Goal: Find specific page/section: Find specific page/section

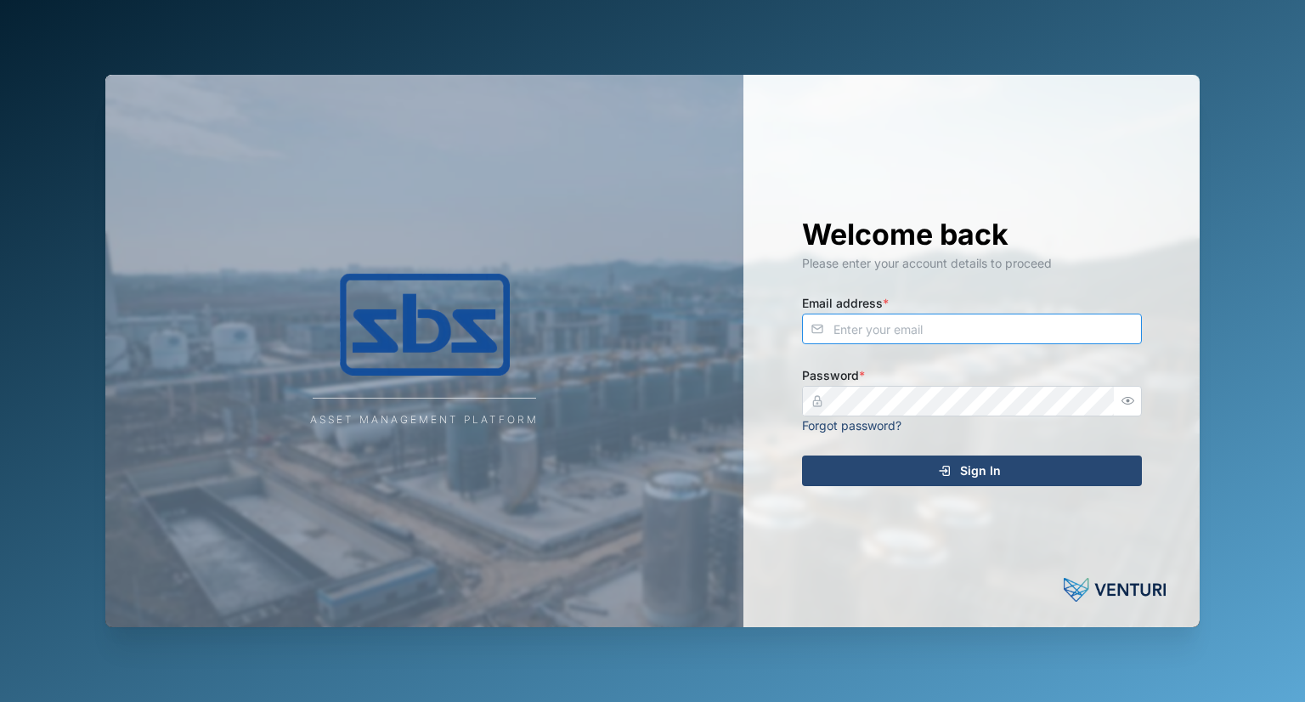
type input "brett@sbs.com.pg"
click at [884, 464] on div "Sign In" at bounding box center [969, 470] width 313 height 29
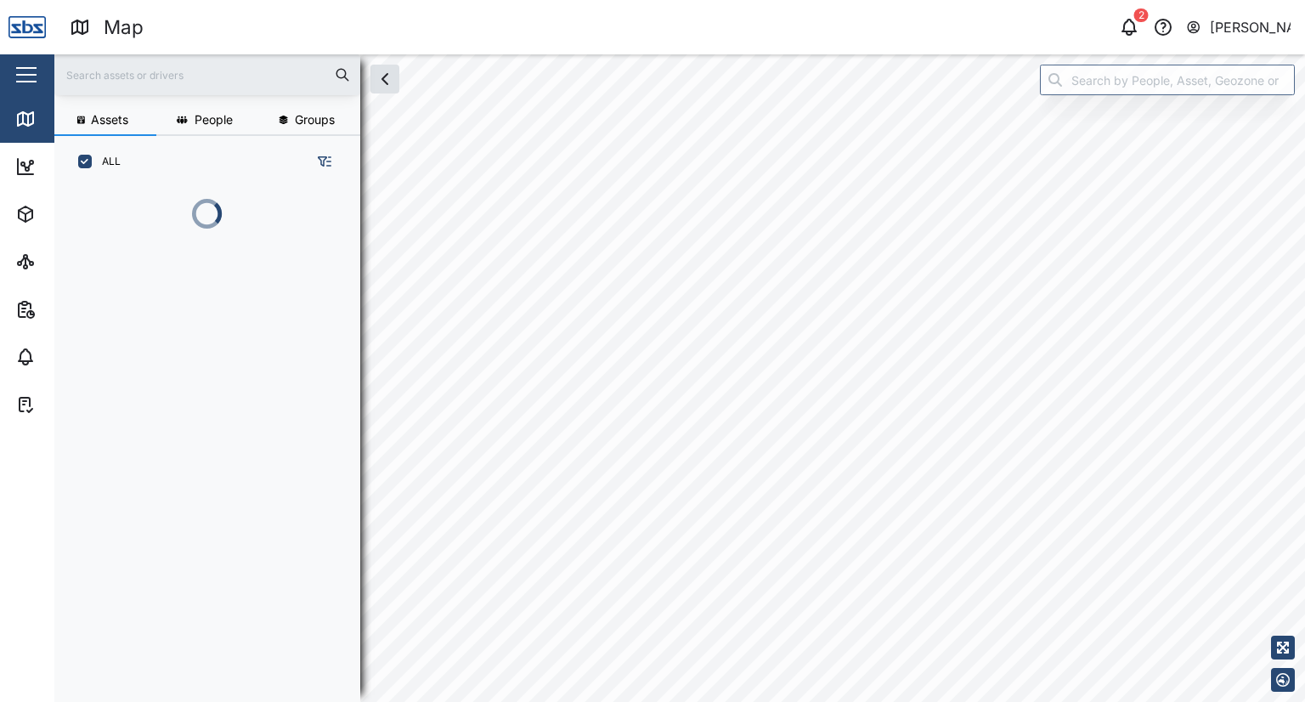
scroll to position [493, 265]
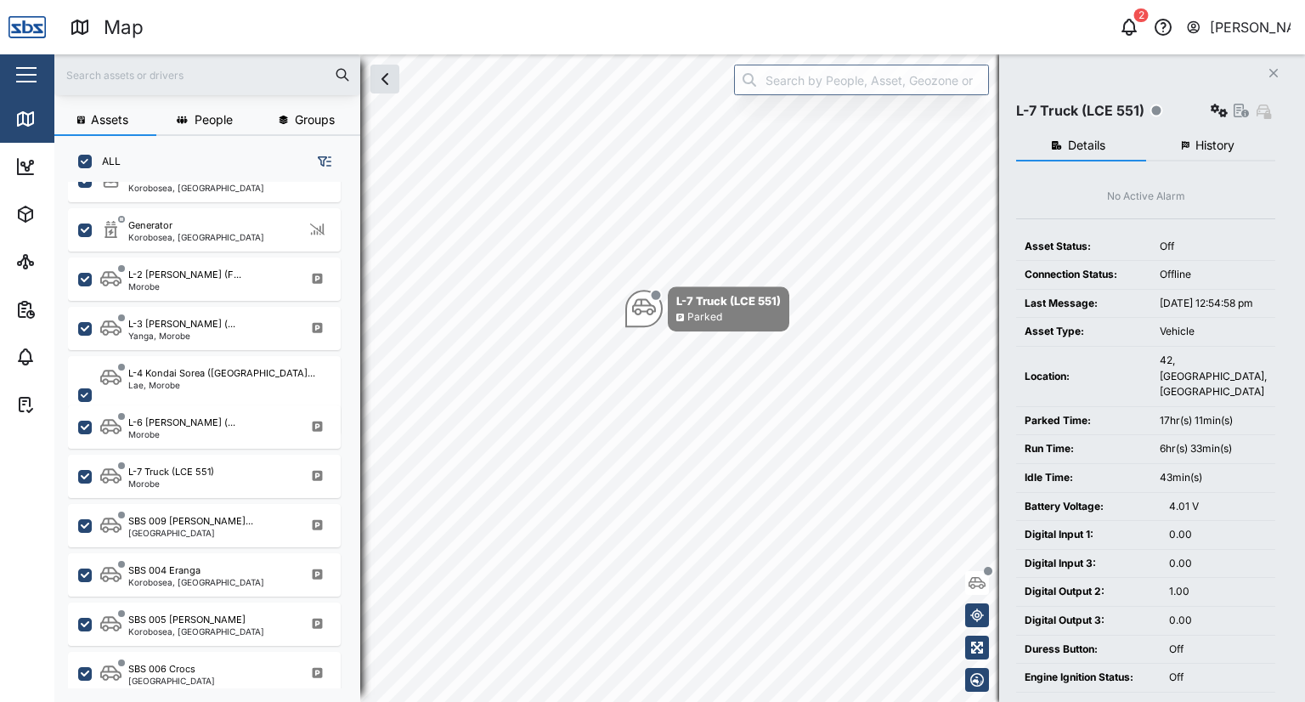
scroll to position [716, 0]
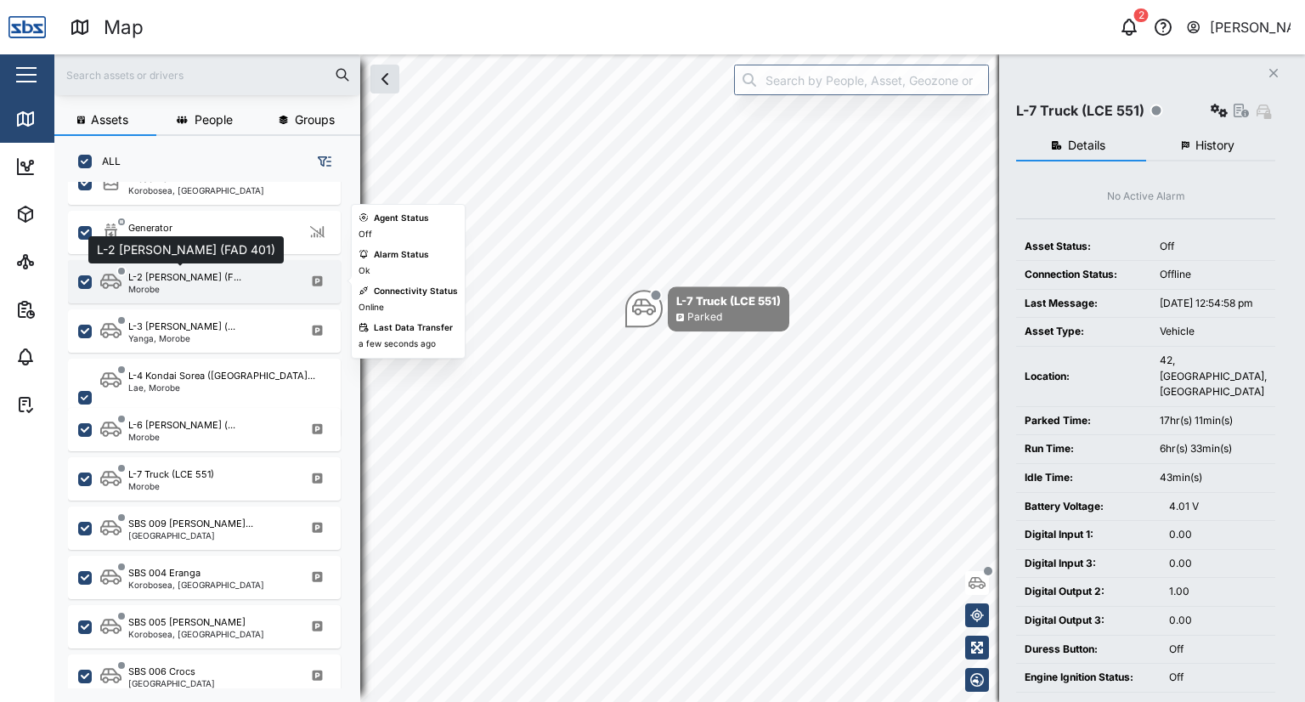
click at [143, 278] on div "L-2 [PERSON_NAME] (F..." at bounding box center [184, 277] width 113 height 14
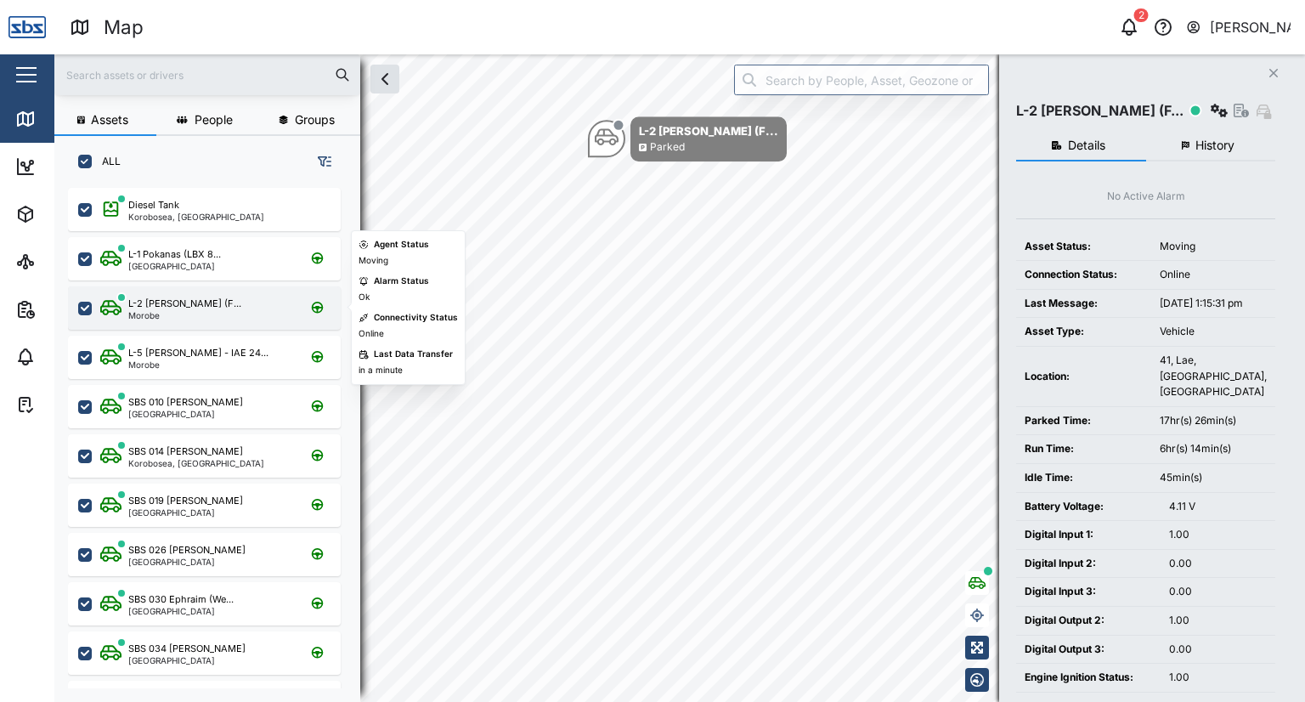
click at [152, 313] on div "Morobe" at bounding box center [184, 315] width 113 height 8
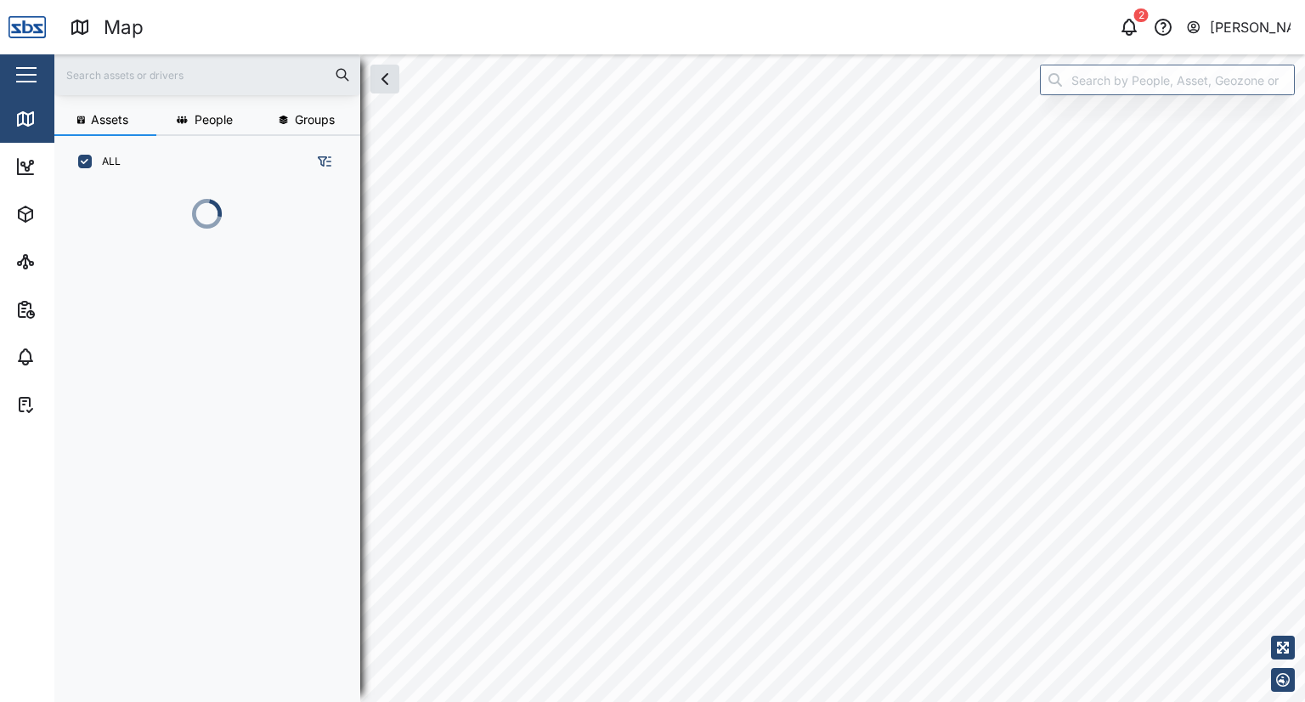
scroll to position [493, 265]
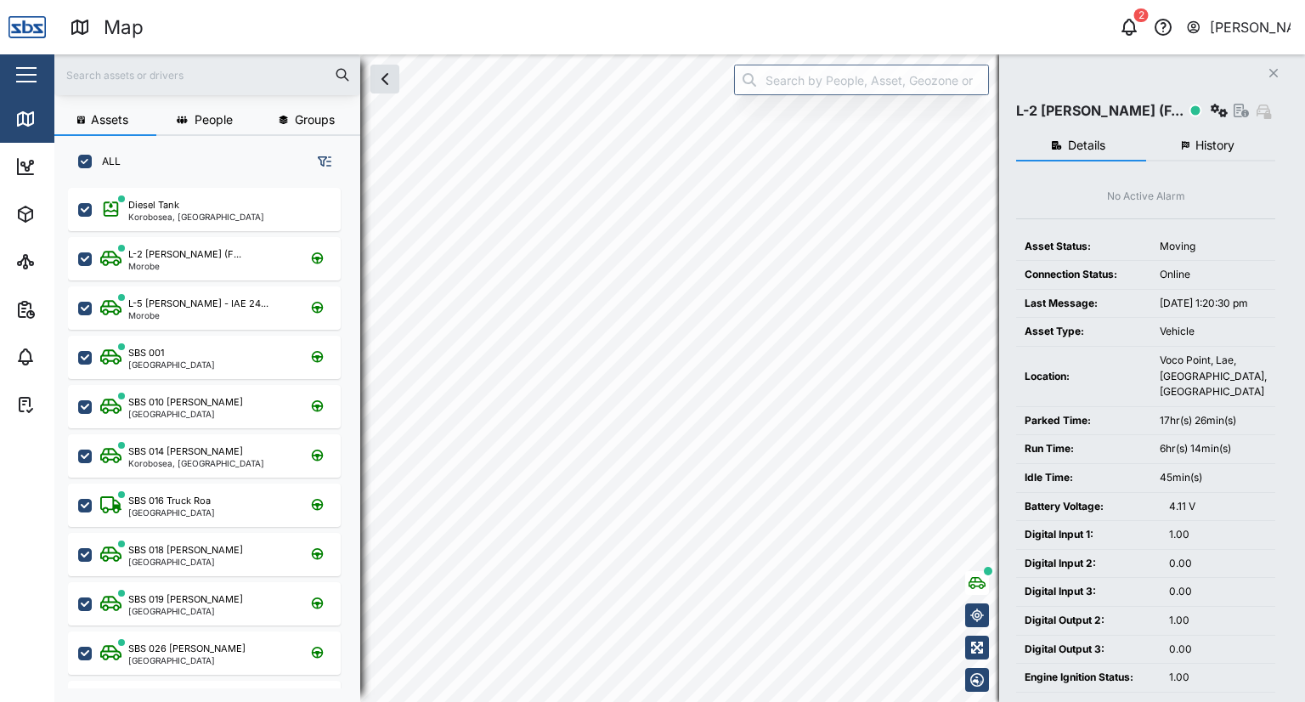
click at [1, 463] on div "Map 2 Brett Richards Close Map Dashboard Assets ATS Camera Generator Tanks Vehi…" at bounding box center [652, 351] width 1305 height 702
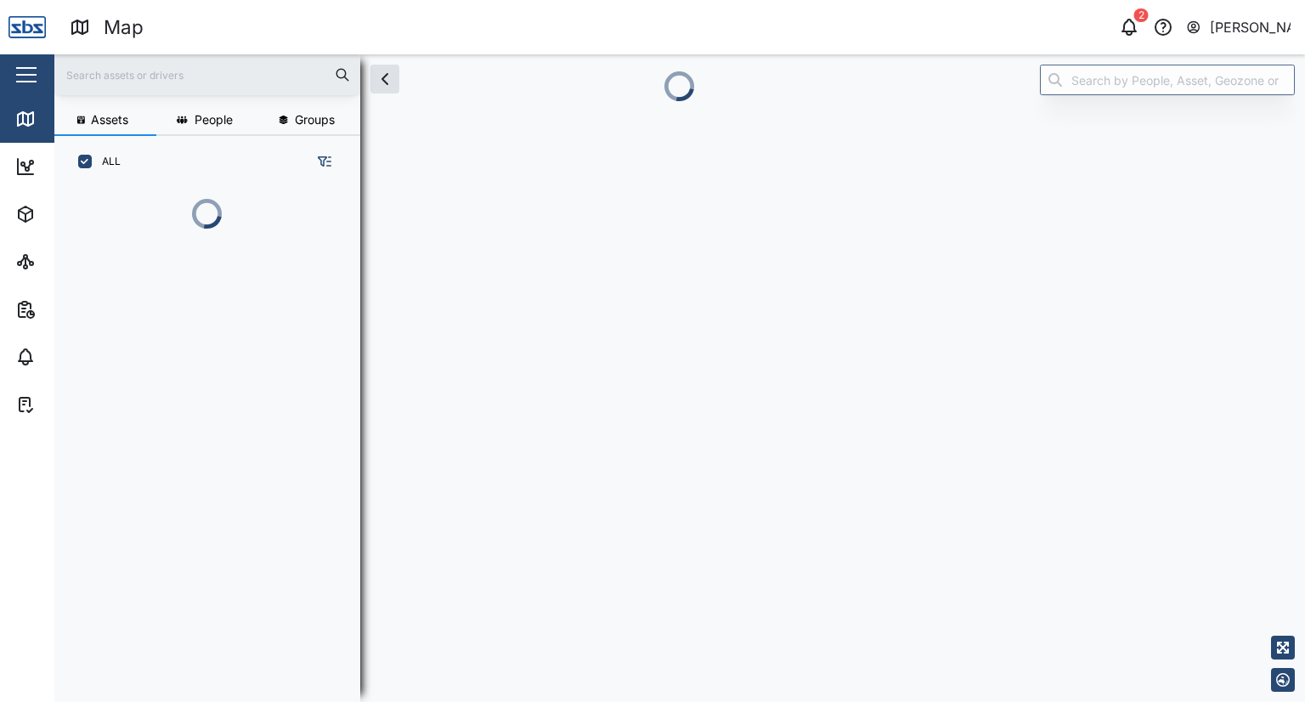
scroll to position [420, 265]
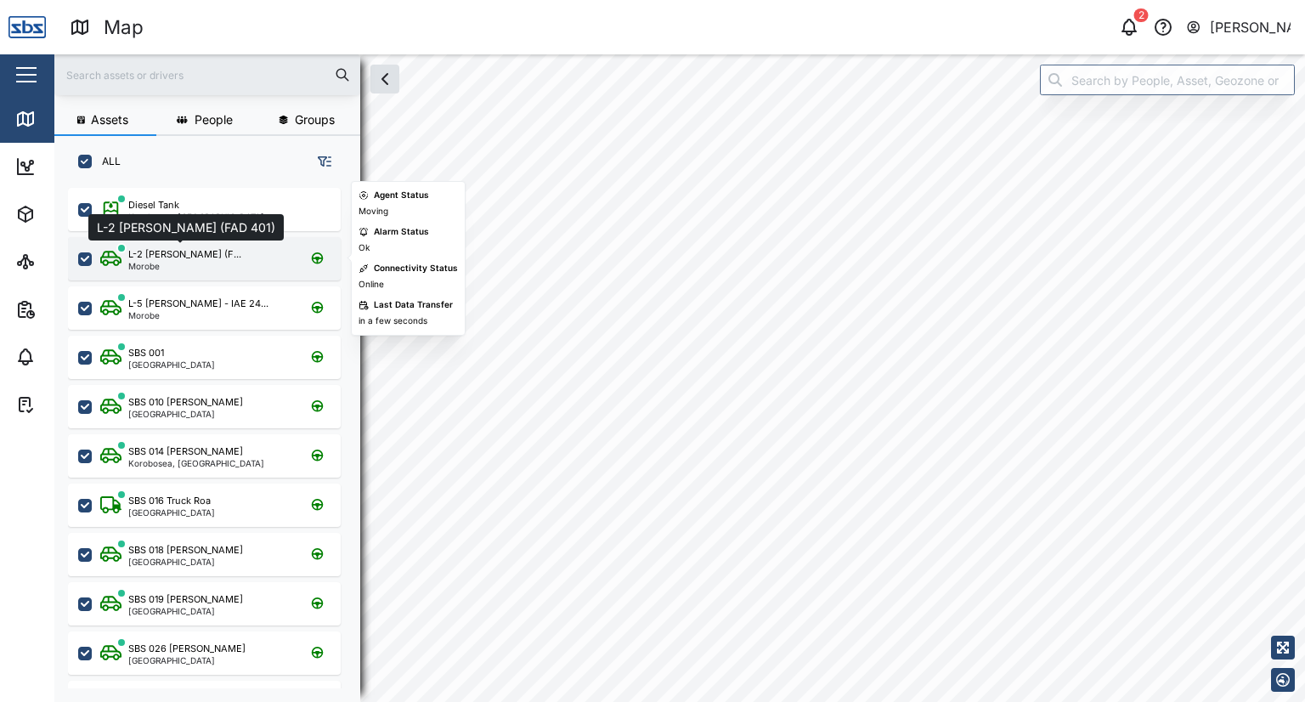
click at [134, 257] on div "L-2 [PERSON_NAME] (F..." at bounding box center [184, 254] width 113 height 14
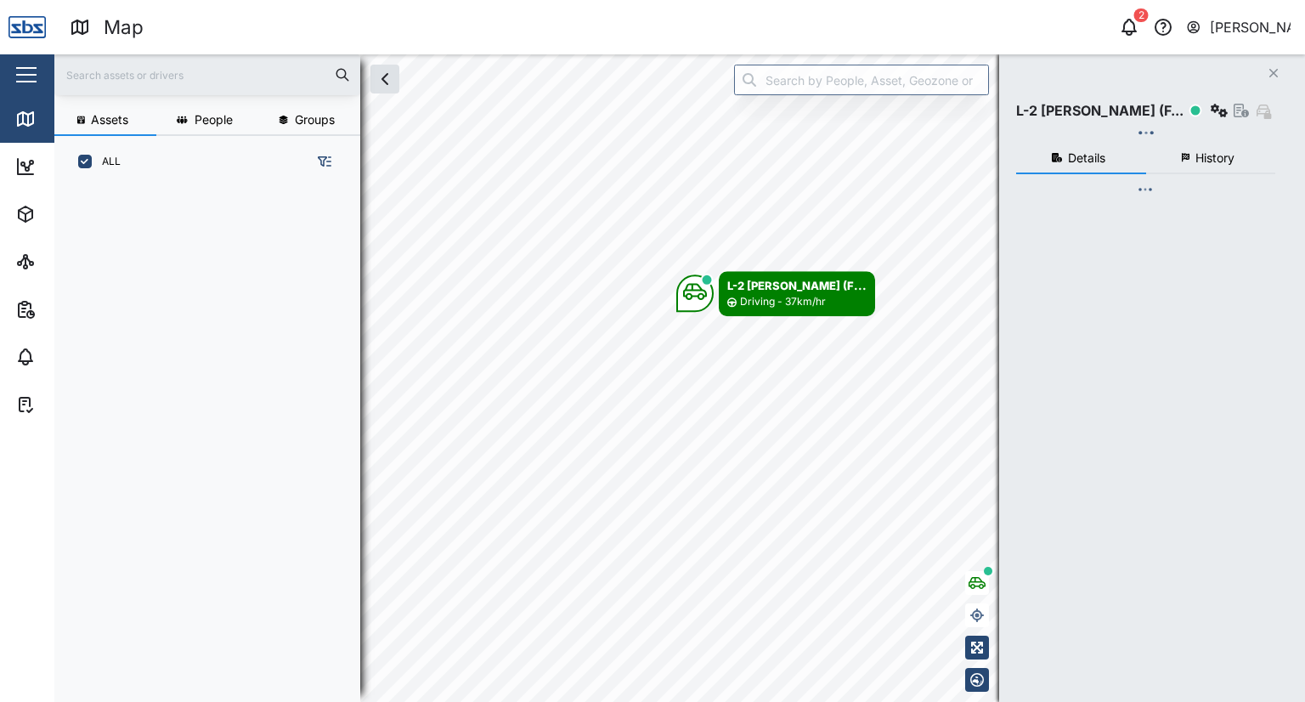
scroll to position [493, 265]
